Goal: Task Accomplishment & Management: Complete application form

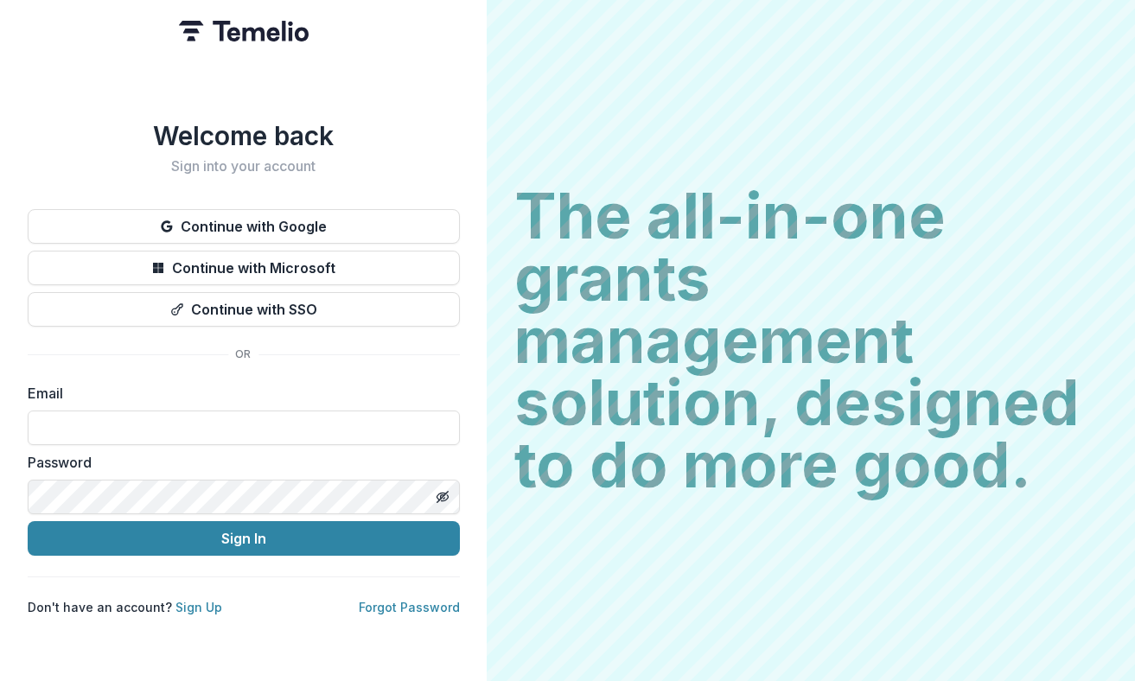
type input "**********"
click at [275, 547] on button "Sign In" at bounding box center [244, 538] width 432 height 35
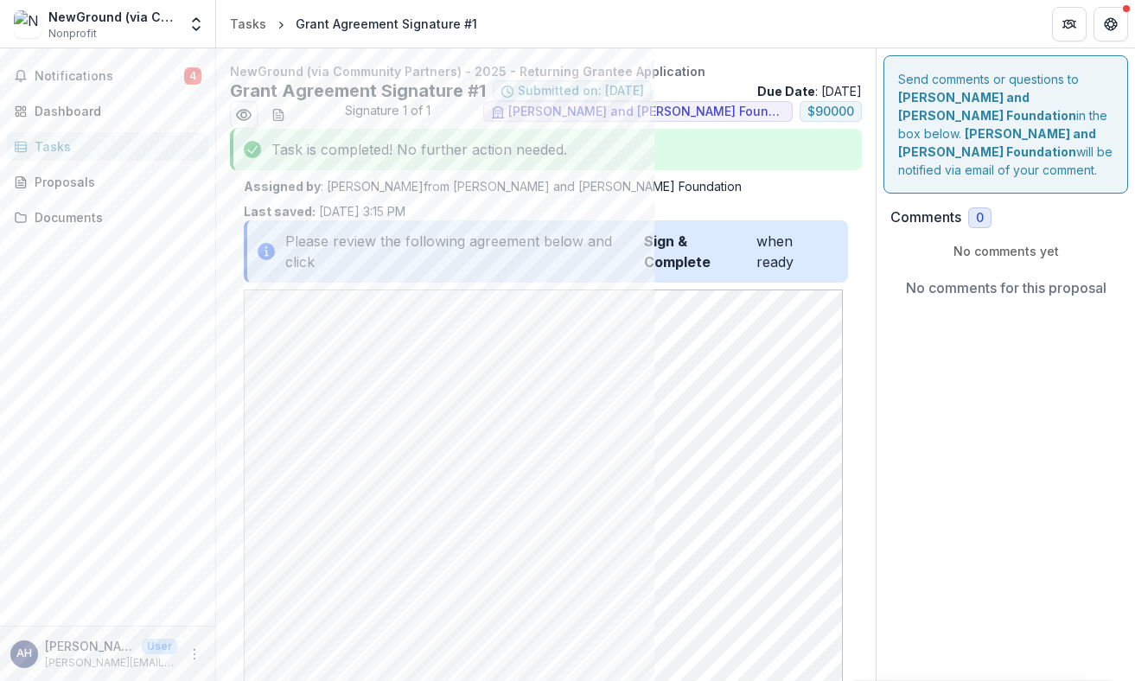
click at [668, 240] on strong "Sign & Complete" at bounding box center [700, 252] width 112 height 42
click at [764, 247] on div "Please review the following agreement below and click Sign & Complete when ready" at bounding box center [546, 252] width 604 height 62
click at [241, 118] on icon "Preview 40377cfd-45e2-4479-bcc4-6096c5c167dc.pdf" at bounding box center [243, 114] width 17 height 17
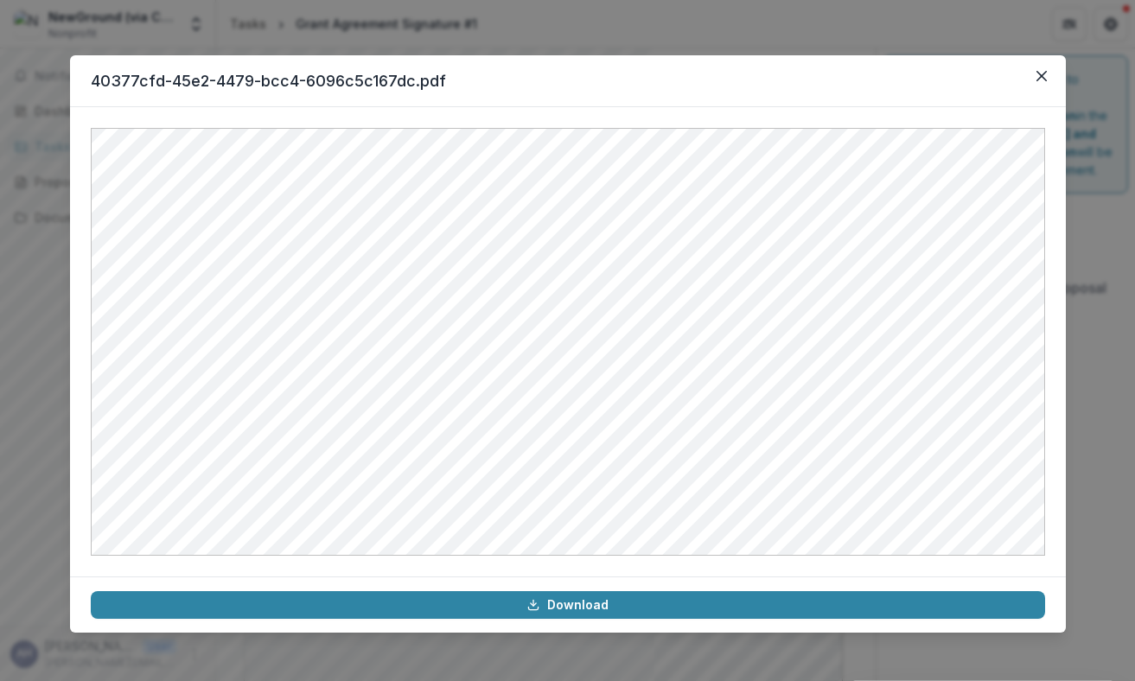
click at [1042, 76] on icon "Close" at bounding box center [1041, 76] width 10 height 10
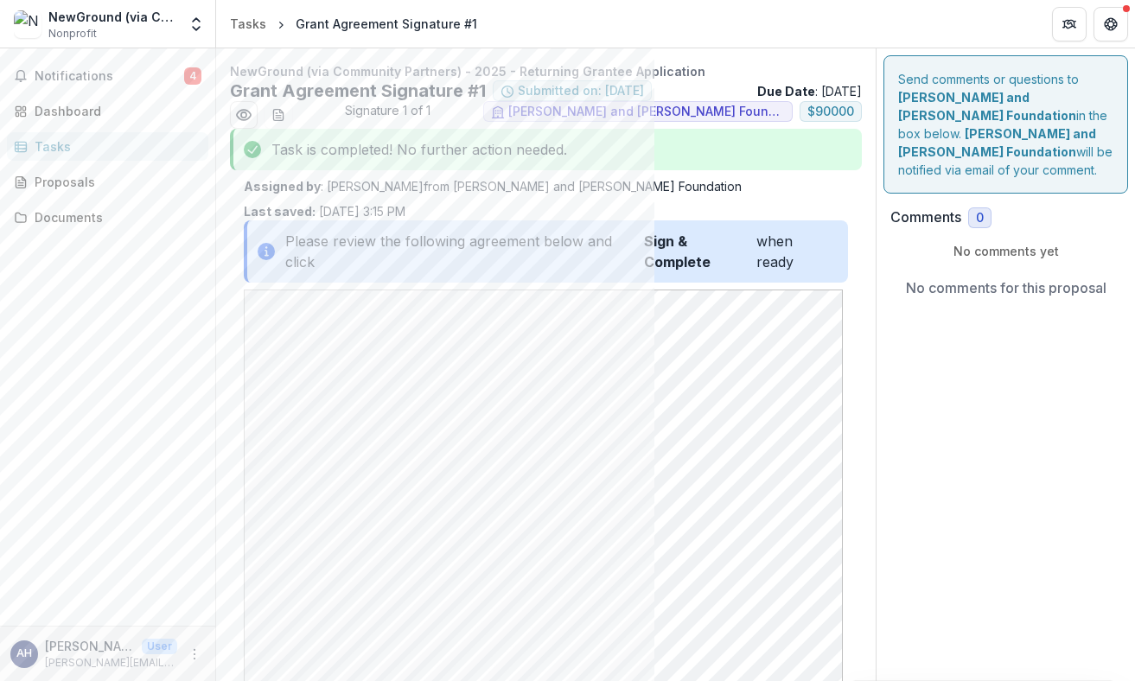
click at [939, 485] on div "Send comments or questions to [PERSON_NAME] and [PERSON_NAME] Foundation in the…" at bounding box center [1006, 557] width 259 height 1019
click at [278, 112] on icon "download-word-button" at bounding box center [279, 115] width 14 height 14
click at [910, 451] on div "Send comments or questions to [PERSON_NAME] and [PERSON_NAME] Foundation in the…" at bounding box center [1006, 557] width 259 height 1019
click at [200, 76] on span "4" at bounding box center [192, 75] width 17 height 17
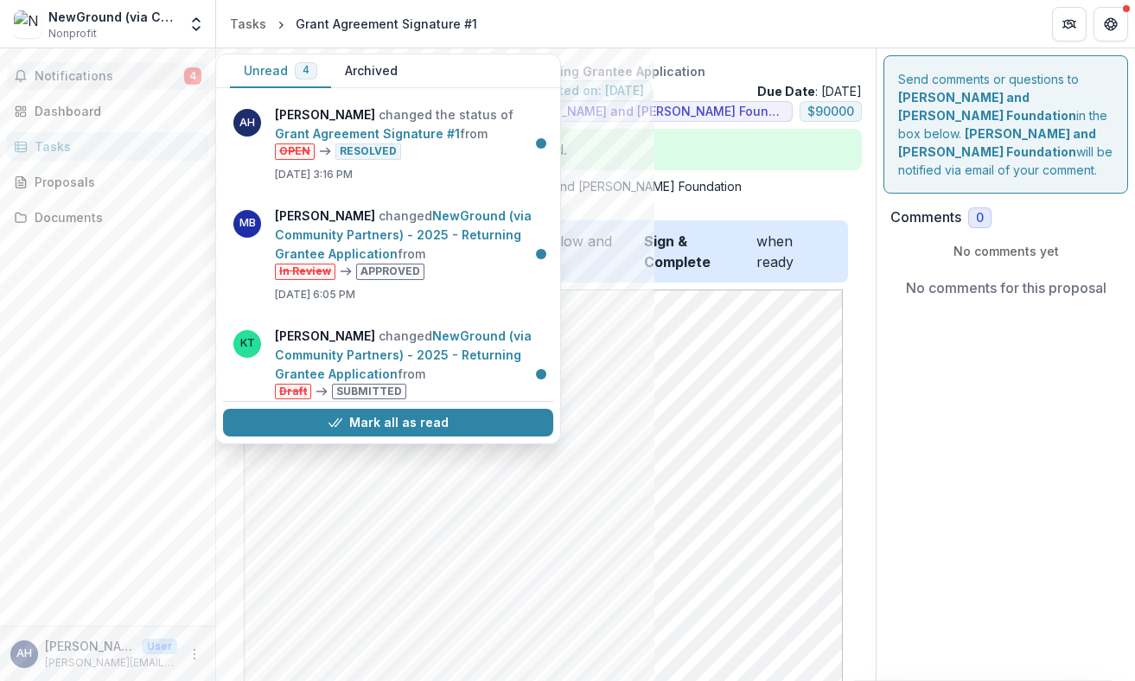
click at [430, 129] on link "Grant Agreement Signature #1" at bounding box center [367, 133] width 185 height 15
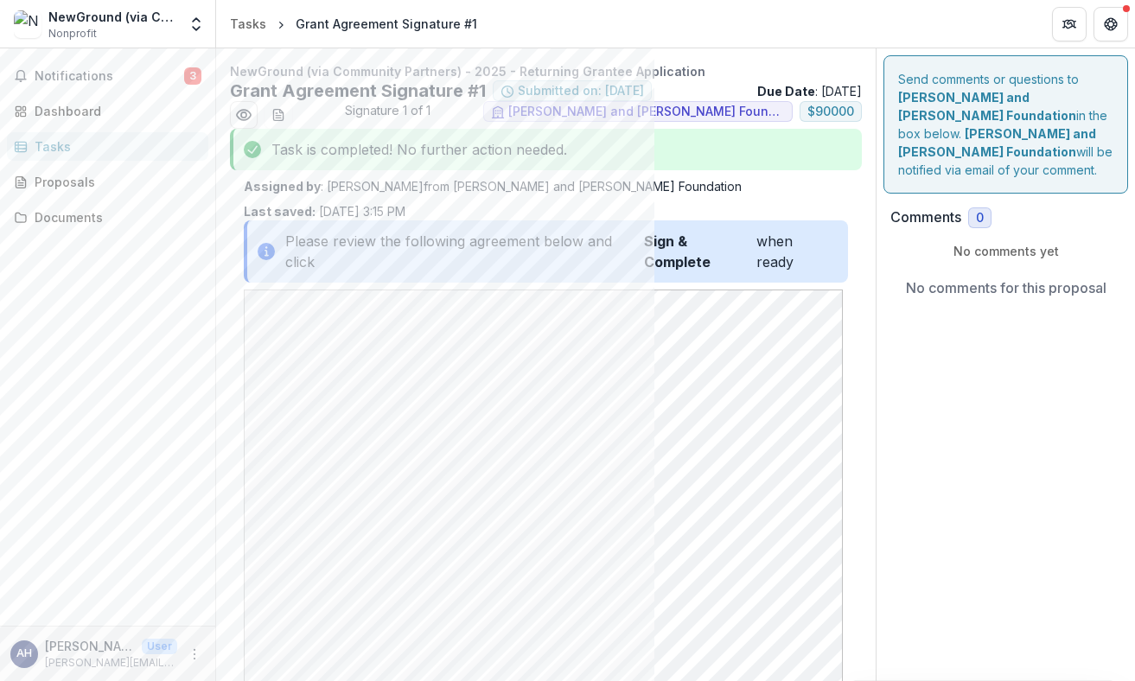
click at [198, 77] on span "3" at bounding box center [192, 75] width 17 height 17
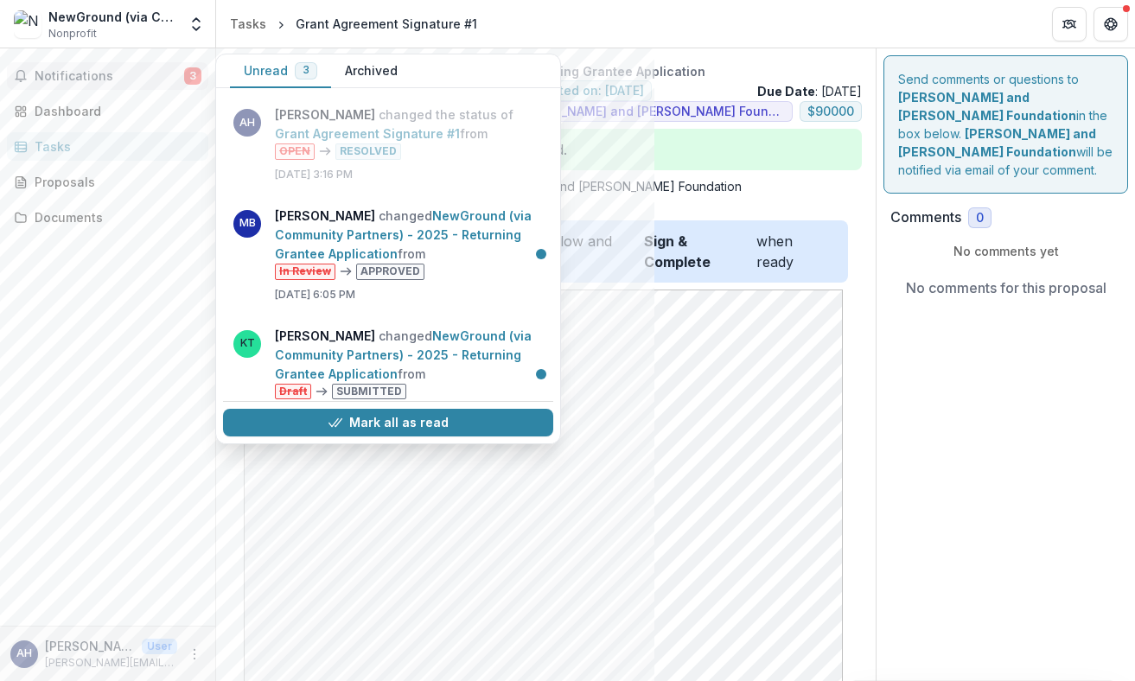
click at [412, 226] on link "NewGround (via Community Partners) - 2025 - Returning Grantee Application" at bounding box center [403, 234] width 257 height 53
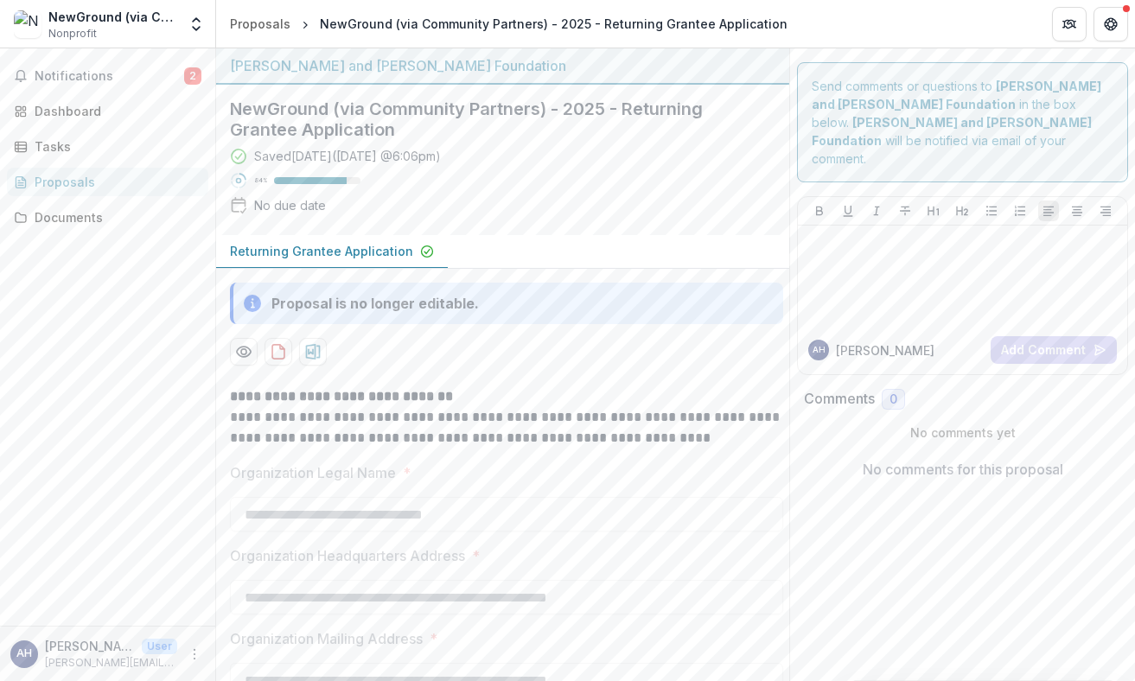
click at [191, 79] on span "2" at bounding box center [192, 75] width 17 height 17
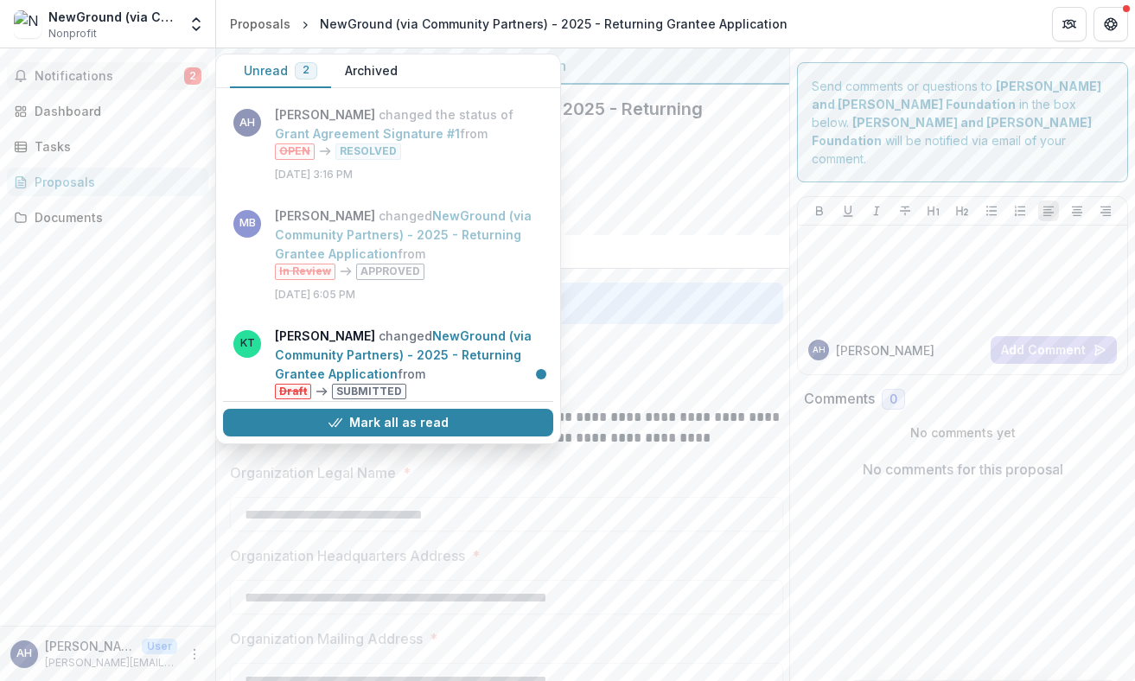
click at [321, 342] on link "NewGround (via Community Partners) - 2025 - Returning Grantee Application" at bounding box center [403, 355] width 257 height 53
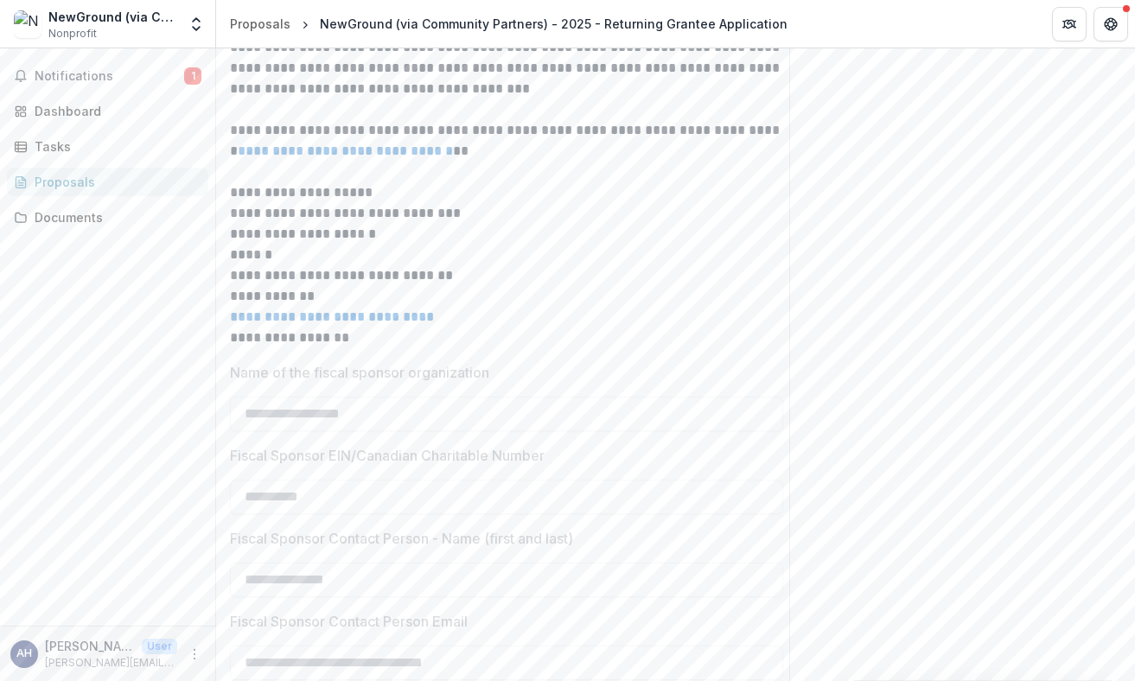
scroll to position [2594, 0]
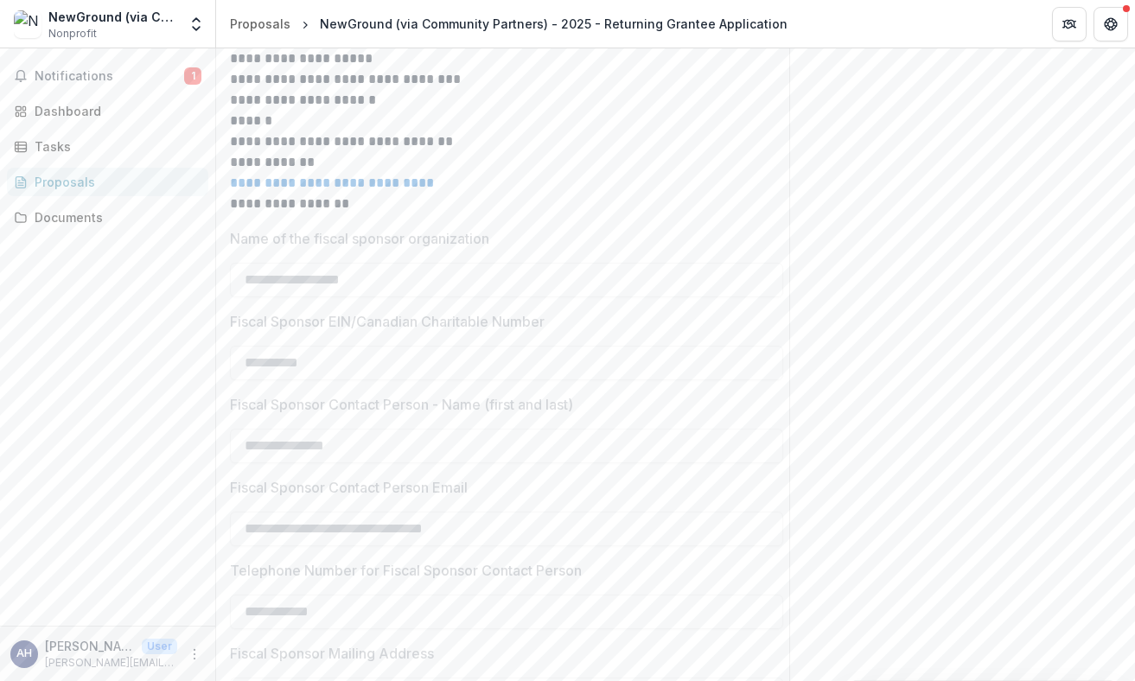
click at [89, 74] on span "Notifications" at bounding box center [110, 76] width 150 height 15
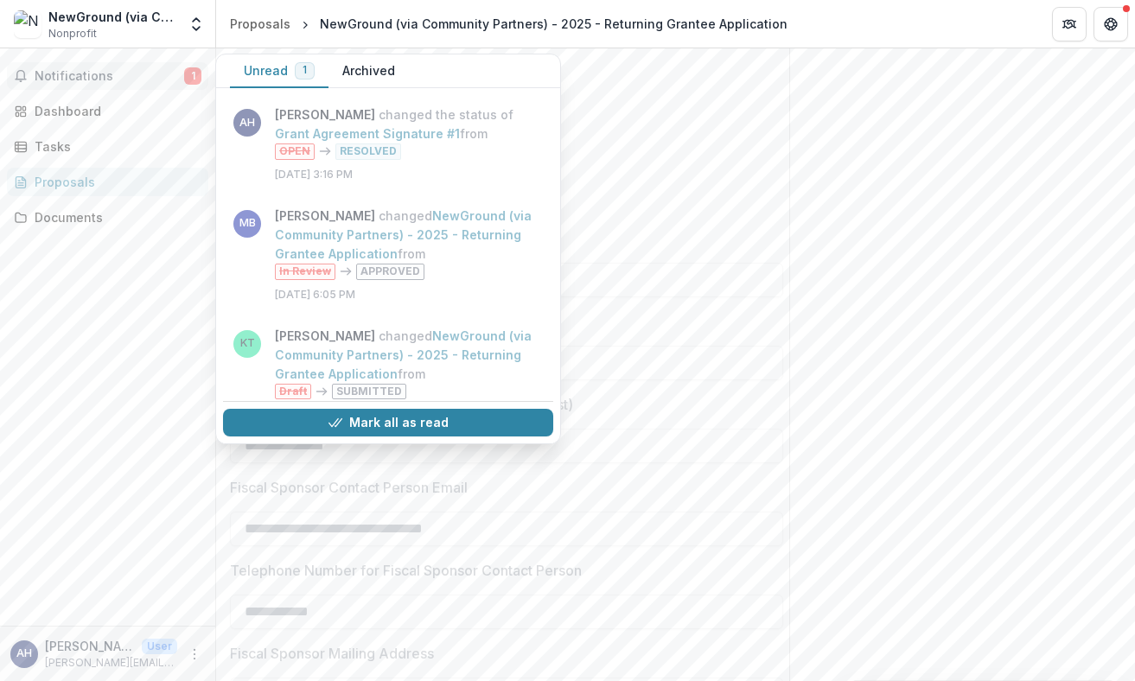
scroll to position [138, 0]
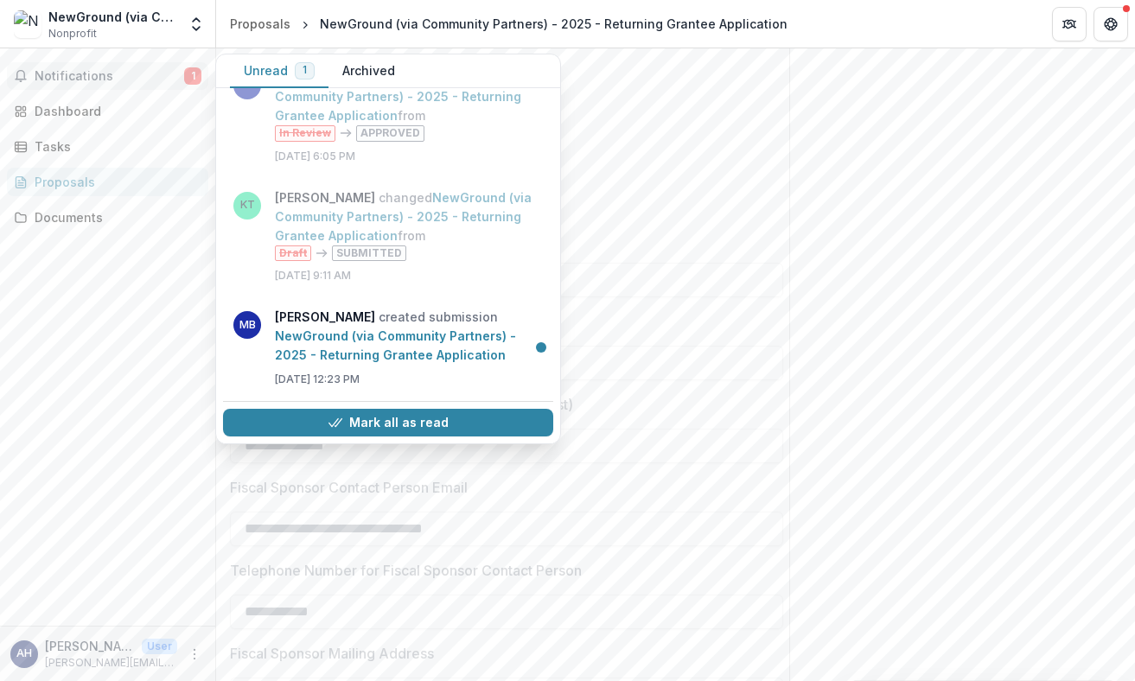
click at [355, 337] on link "NewGround (via Community Partners) - 2025 - Returning Grantee Application" at bounding box center [395, 346] width 241 height 34
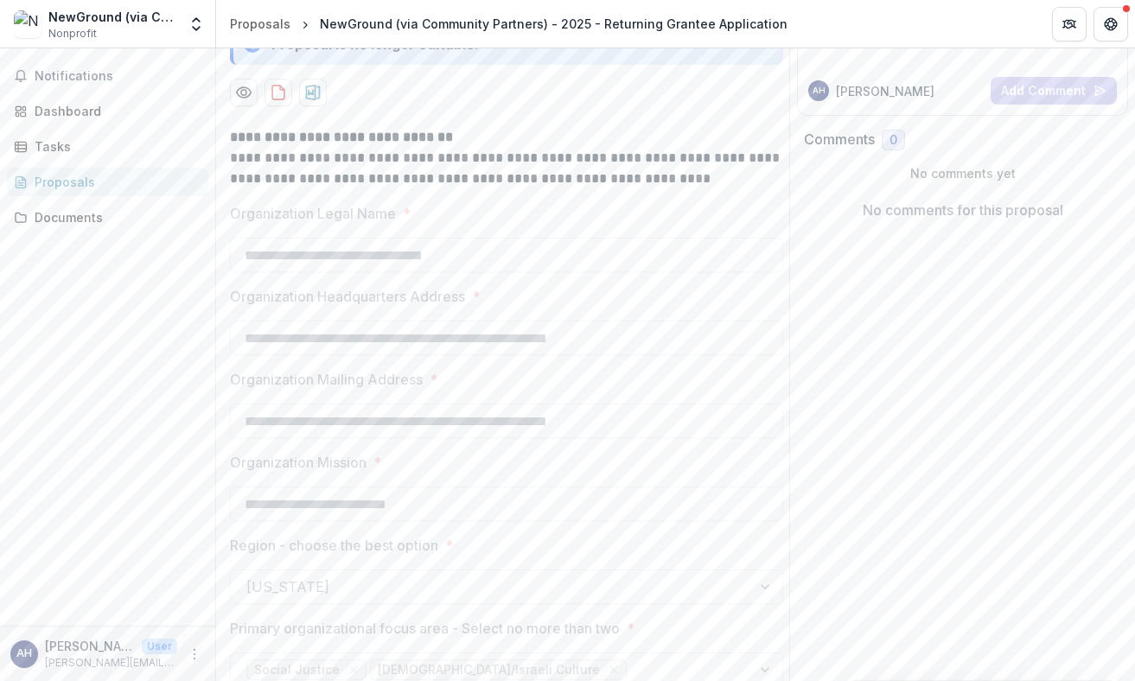
scroll to position [0, 0]
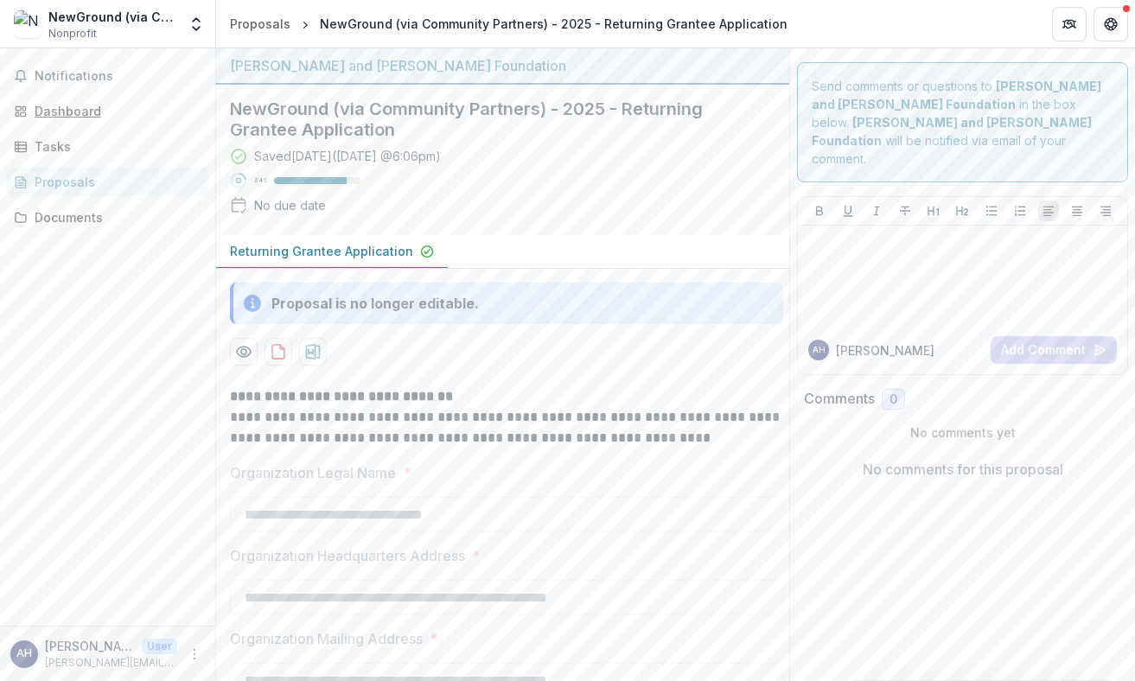
click at [54, 105] on div "Dashboard" at bounding box center [115, 111] width 160 height 18
